Goal: Find specific page/section: Find specific page/section

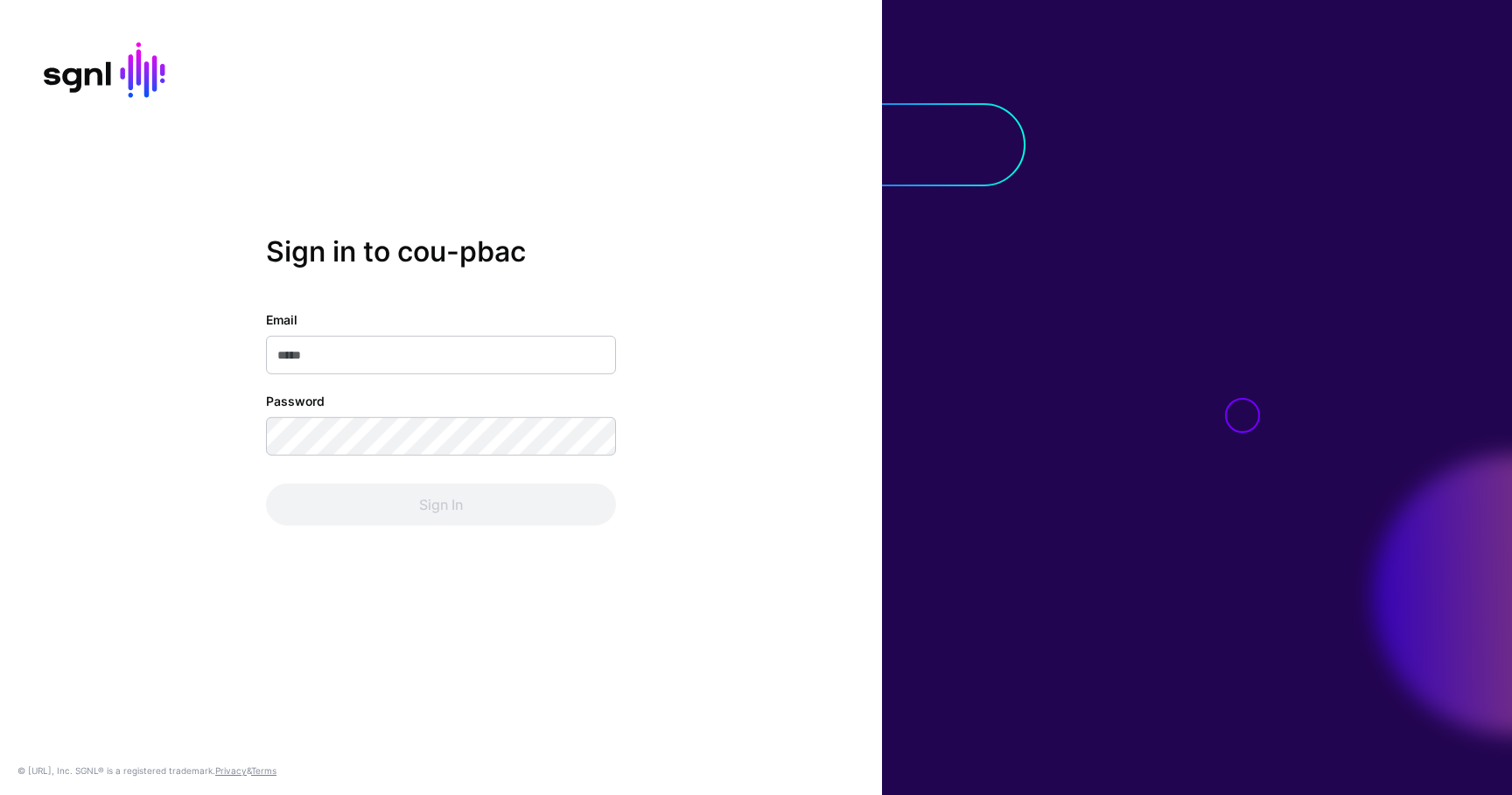
type input "**********"
click at [331, 486] on div "Sign In" at bounding box center [441, 505] width 350 height 42
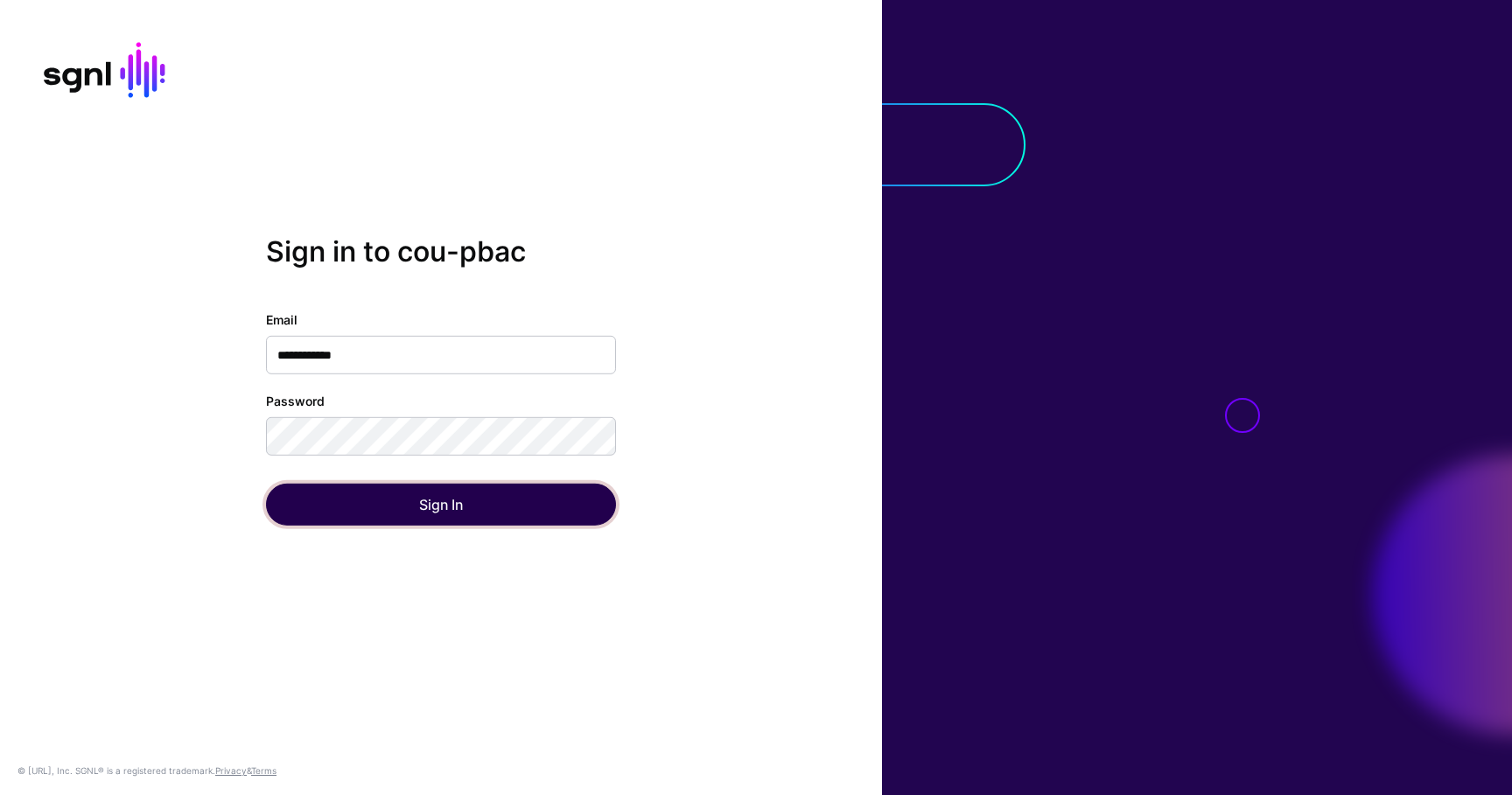
click at [331, 486] on button "Sign In" at bounding box center [441, 505] width 350 height 42
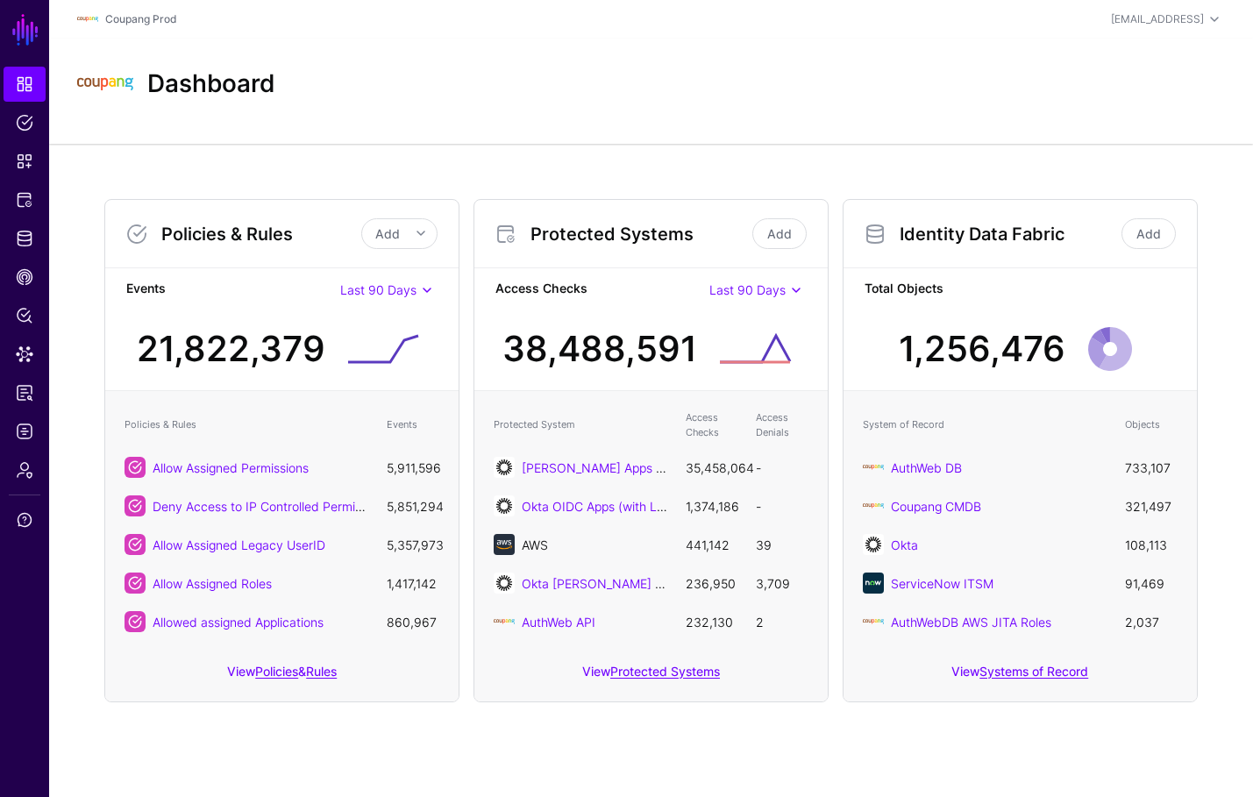
click at [528, 542] on link "AWS" at bounding box center [535, 545] width 26 height 15
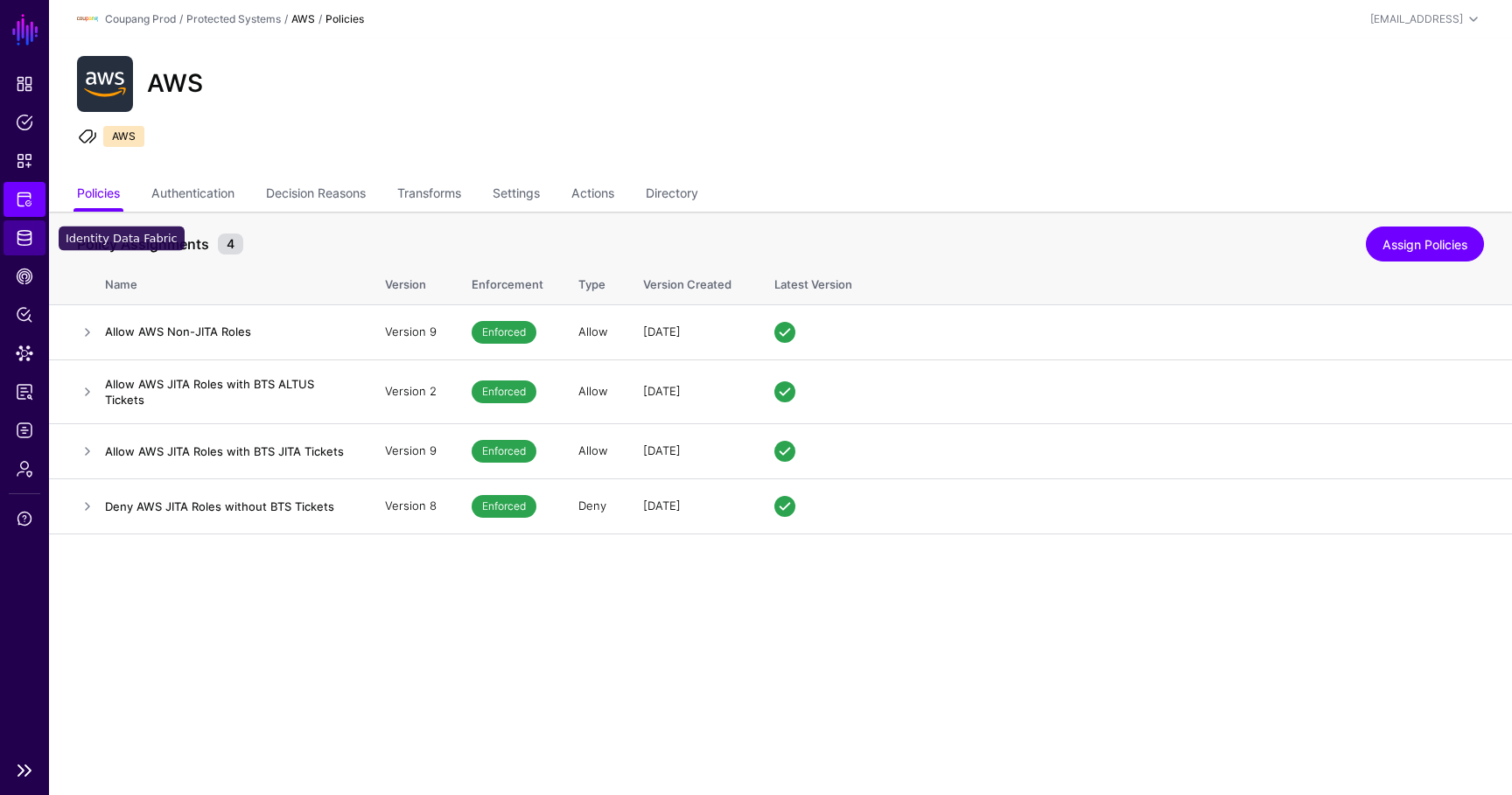
click at [26, 232] on span "Identity Data Fabric" at bounding box center [25, 238] width 18 height 18
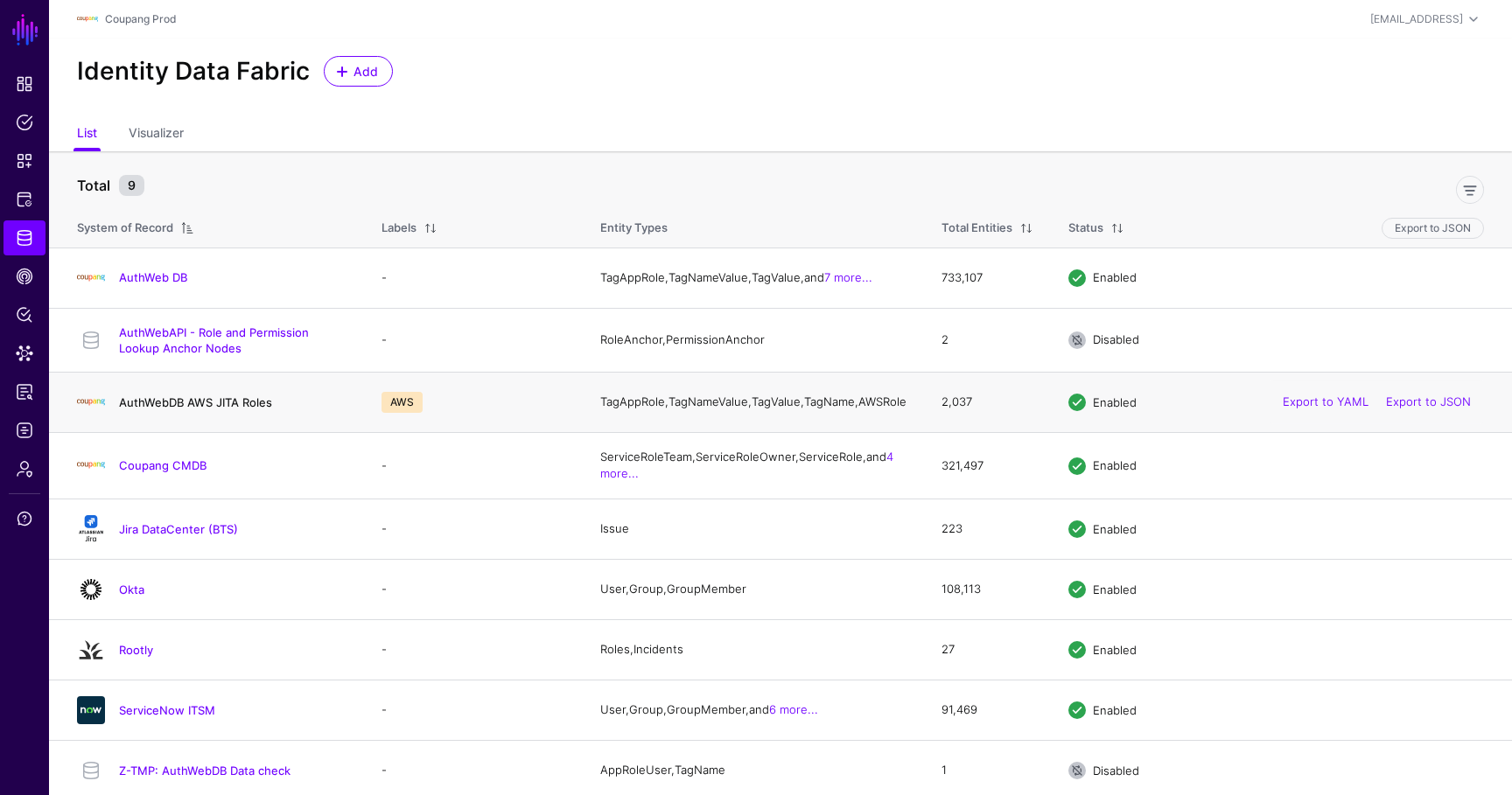
click at [159, 407] on link "AuthWebDB AWS JITA Roles" at bounding box center [195, 402] width 153 height 14
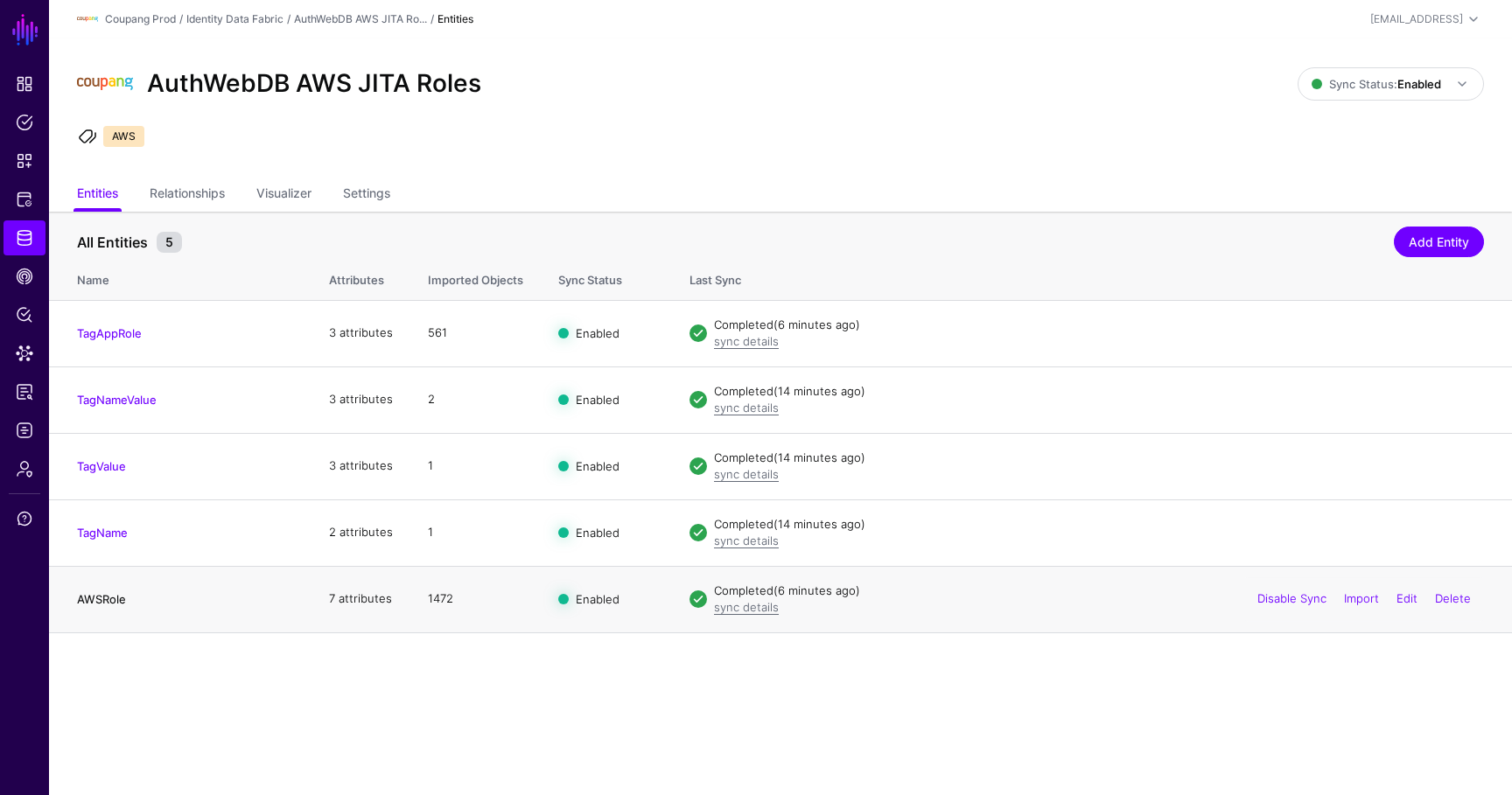
click at [105, 600] on link "AWSRole" at bounding box center [101, 599] width 49 height 14
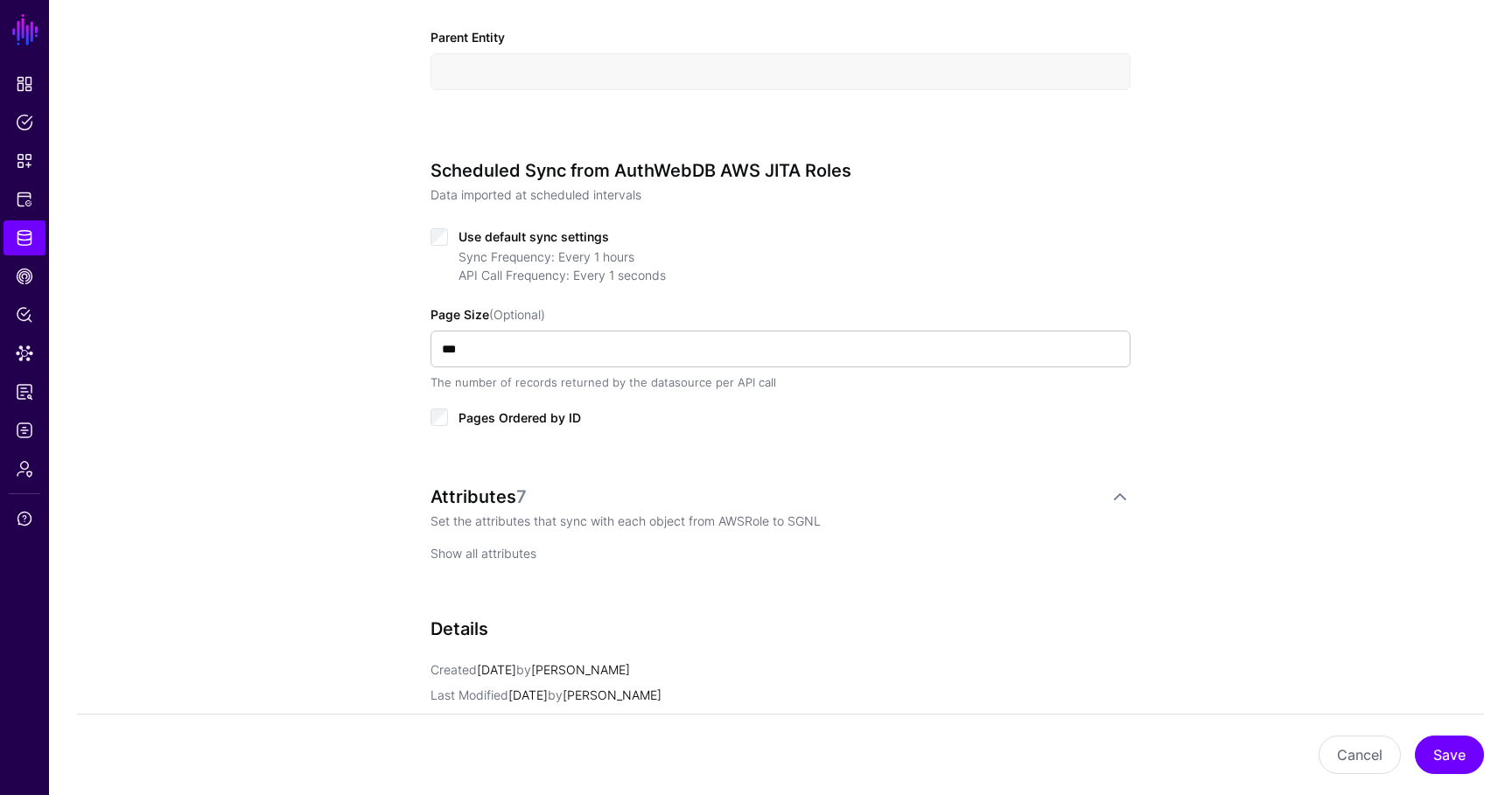
click at [498, 551] on link "Show all attributes" at bounding box center [483, 553] width 106 height 15
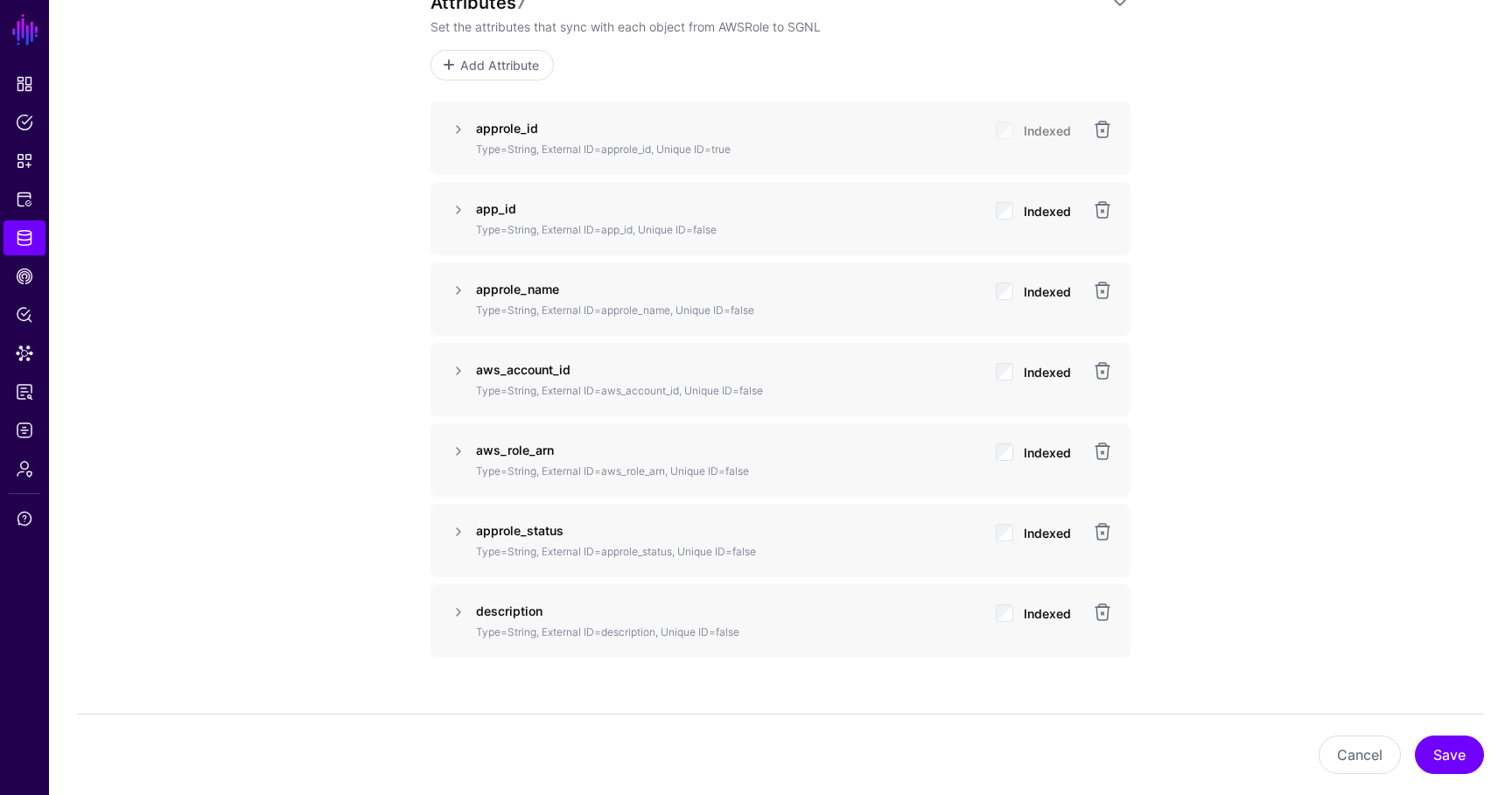
scroll to position [1216, 0]
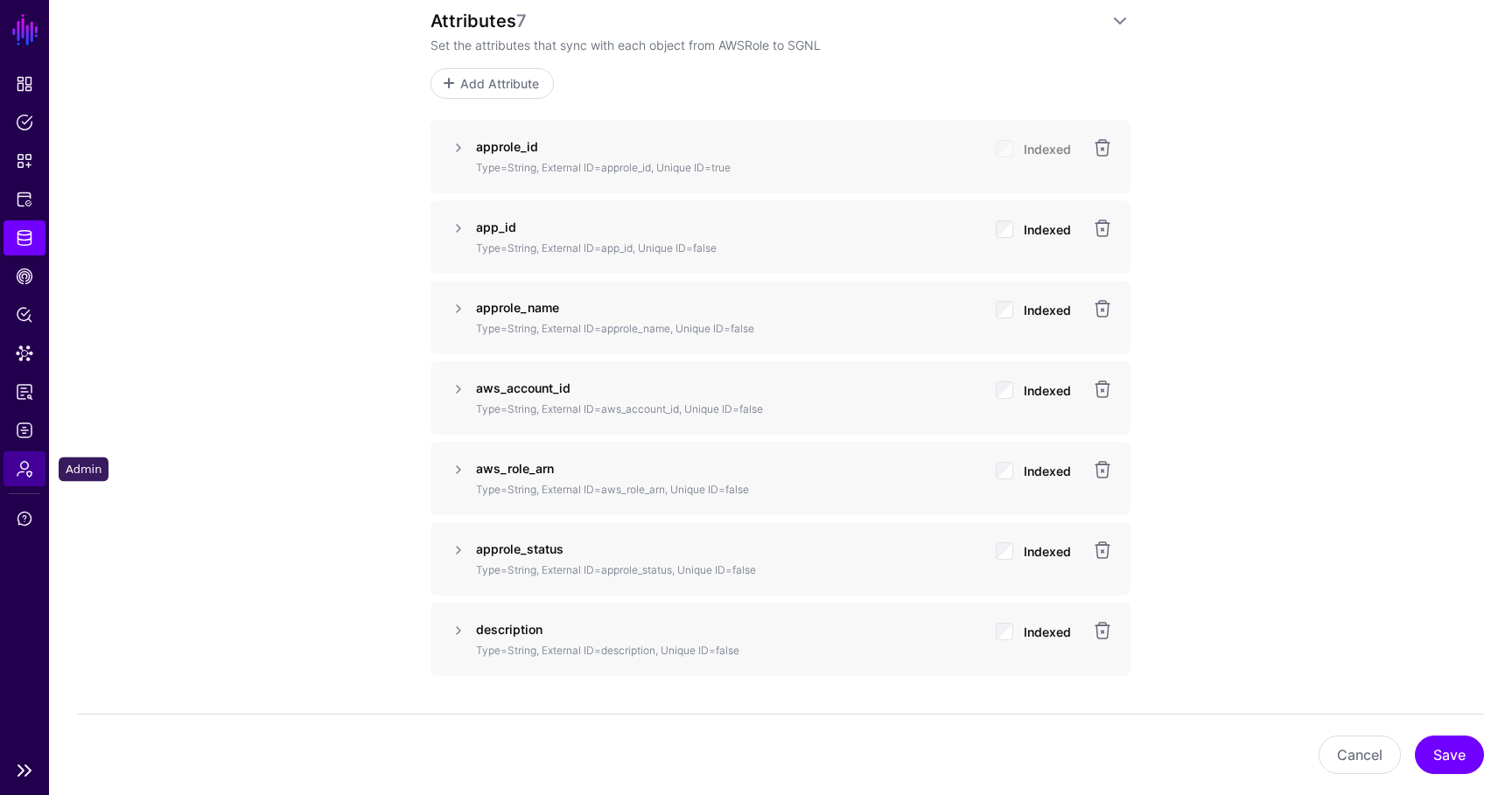
click at [22, 478] on link "Admin" at bounding box center [25, 469] width 42 height 35
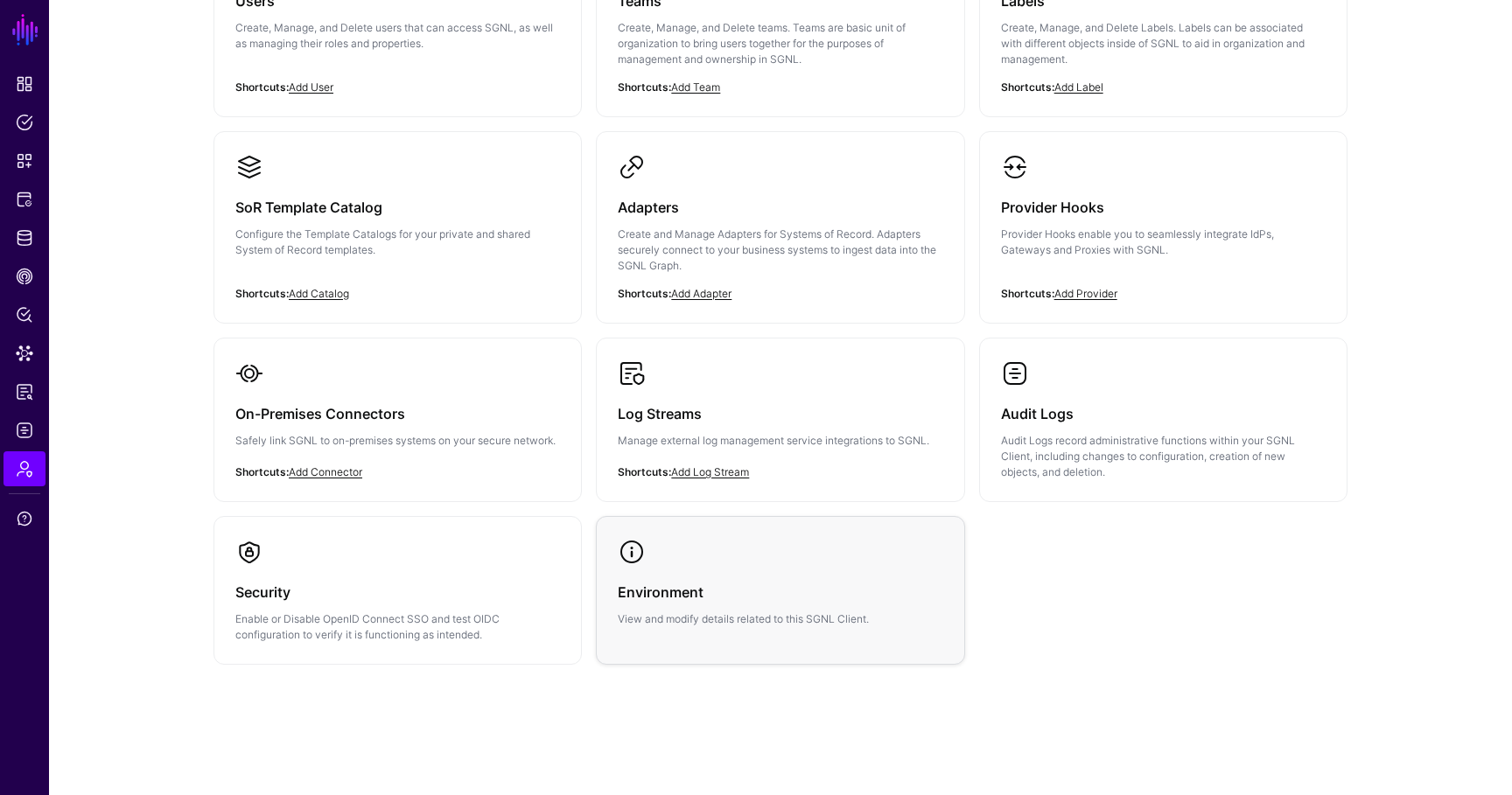
click at [615, 537] on link "Environment View and modify details related to this SGNL Client." at bounding box center [779, 583] width 366 height 132
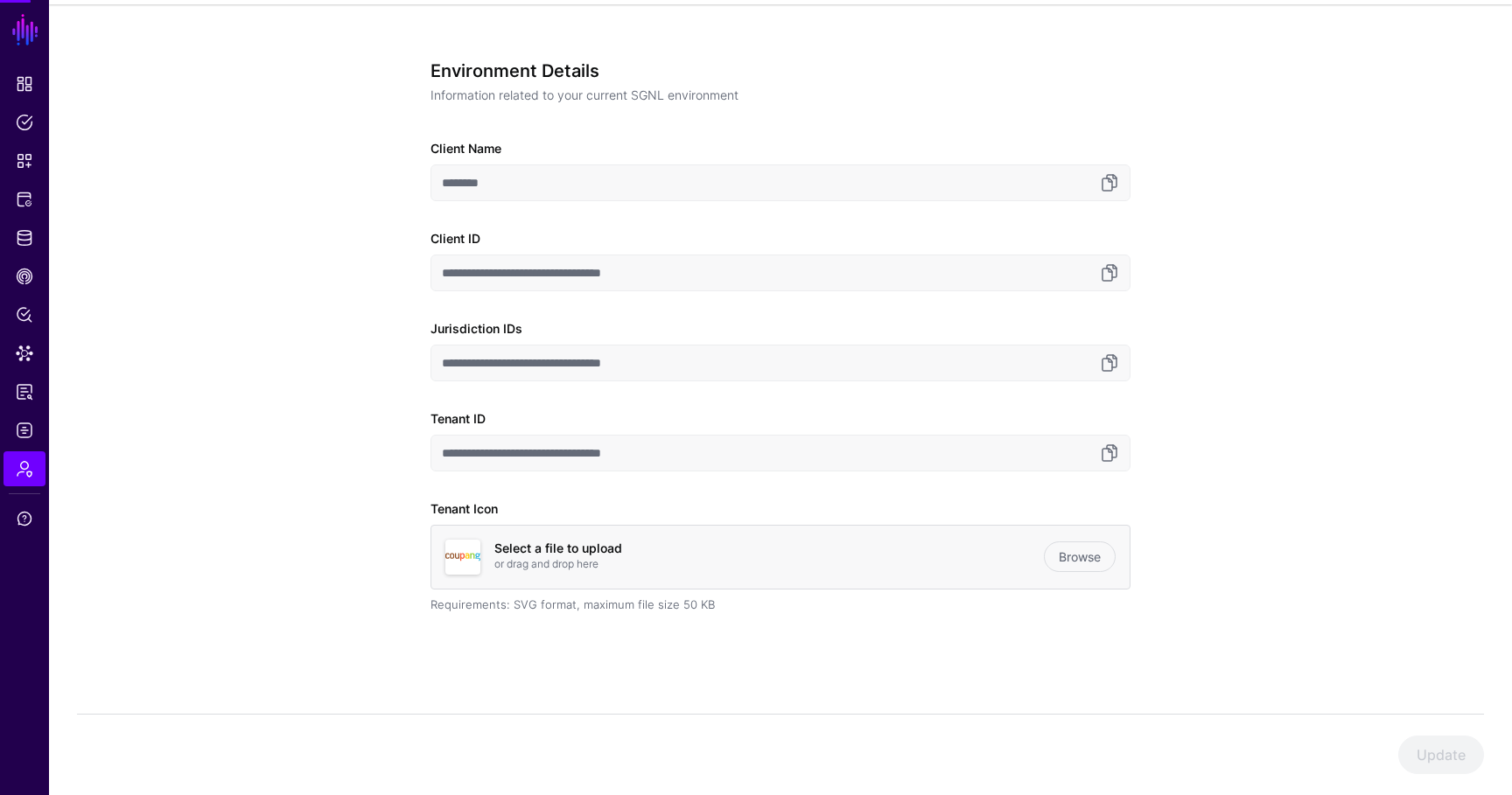
scroll to position [113, 0]
click at [1106, 461] on link at bounding box center [1109, 453] width 21 height 21
